Goal: Find specific page/section: Find specific page/section

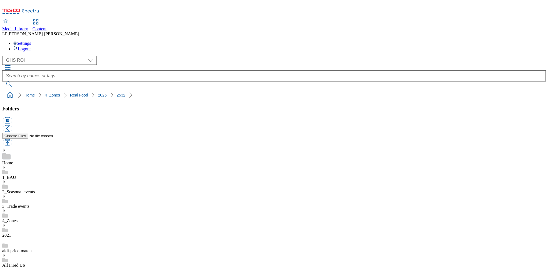
select select "flare-ghs-roi"
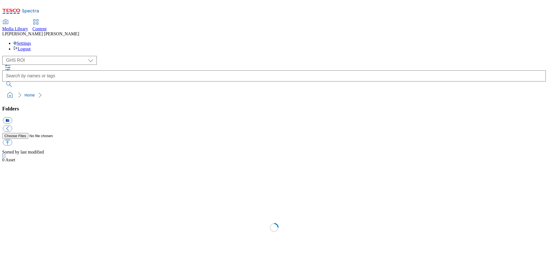
select select "flare-ghs-roi"
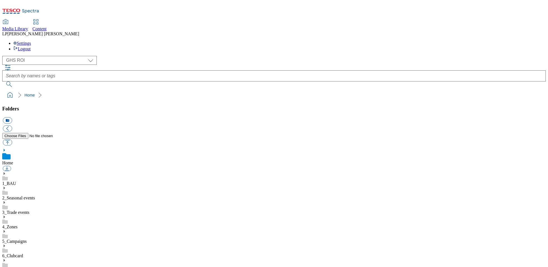
scroll to position [43, 0]
click at [5, 215] on use at bounding box center [4, 216] width 1 height 3
